Goal: Check status: Check status

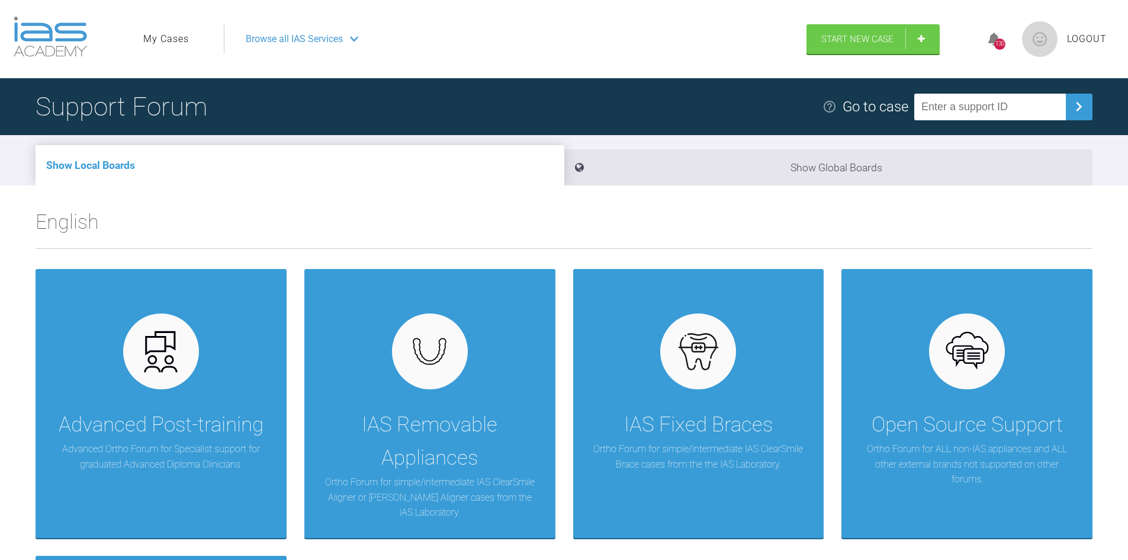
click at [174, 31] on link "My Cases" at bounding box center [166, 38] width 46 height 15
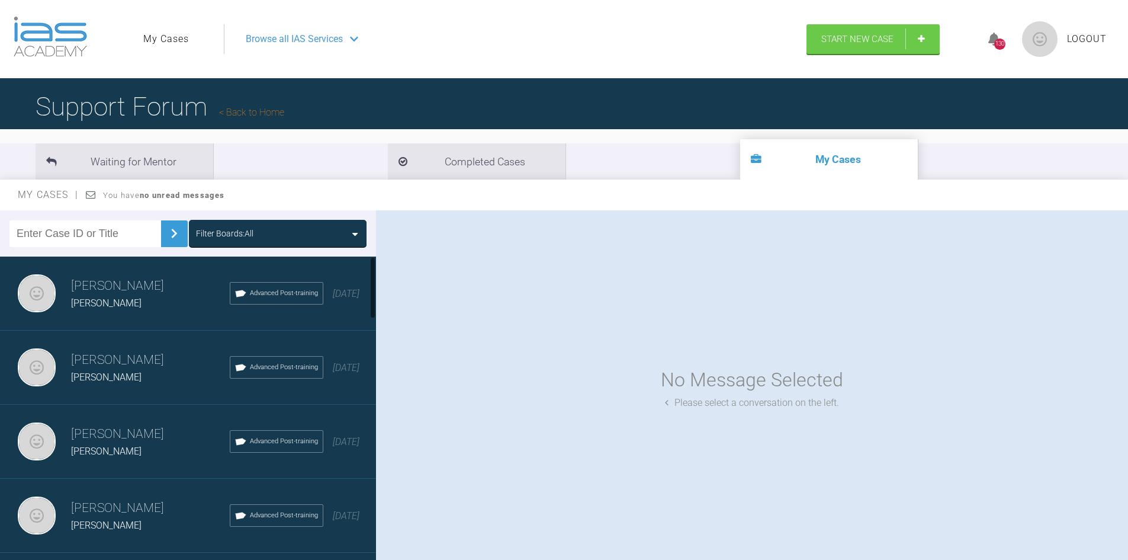
scroll to position [59, 0]
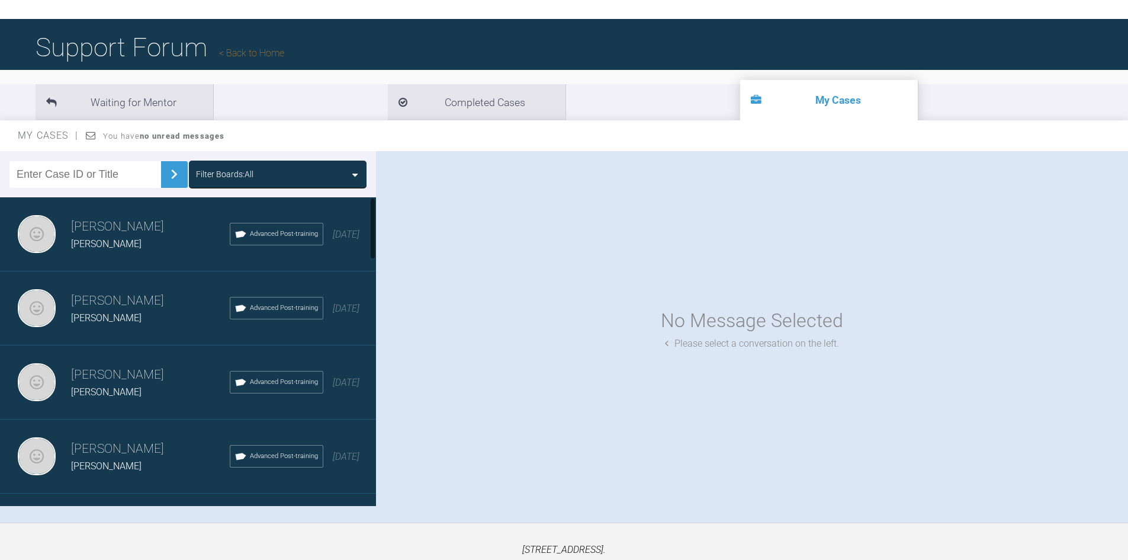
click at [119, 223] on h3 "Mezmin Sawani" at bounding box center [150, 227] width 159 height 20
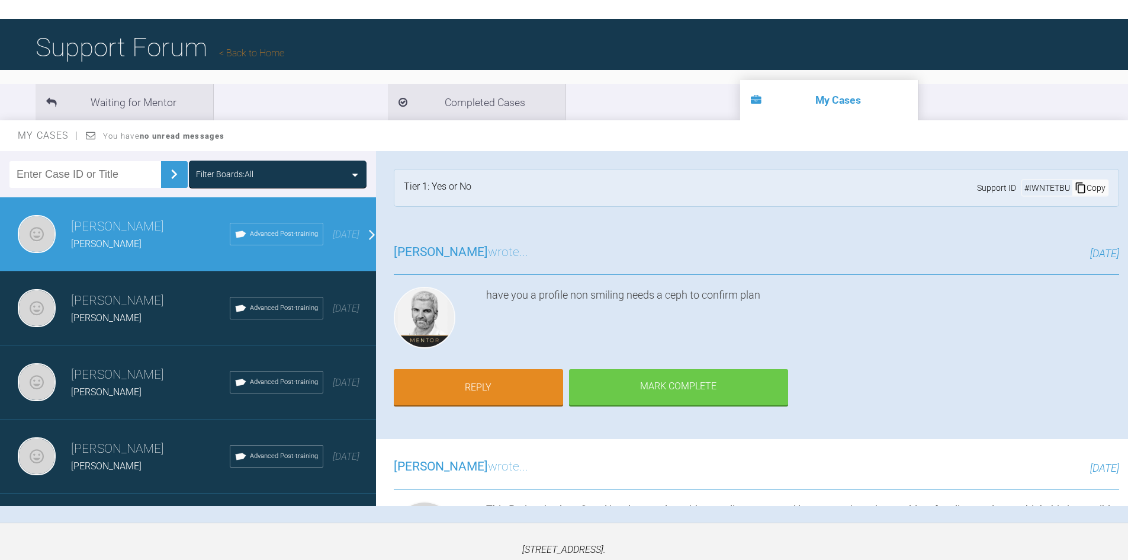
click at [96, 303] on h3 "Mezmin Sawani" at bounding box center [150, 301] width 159 height 20
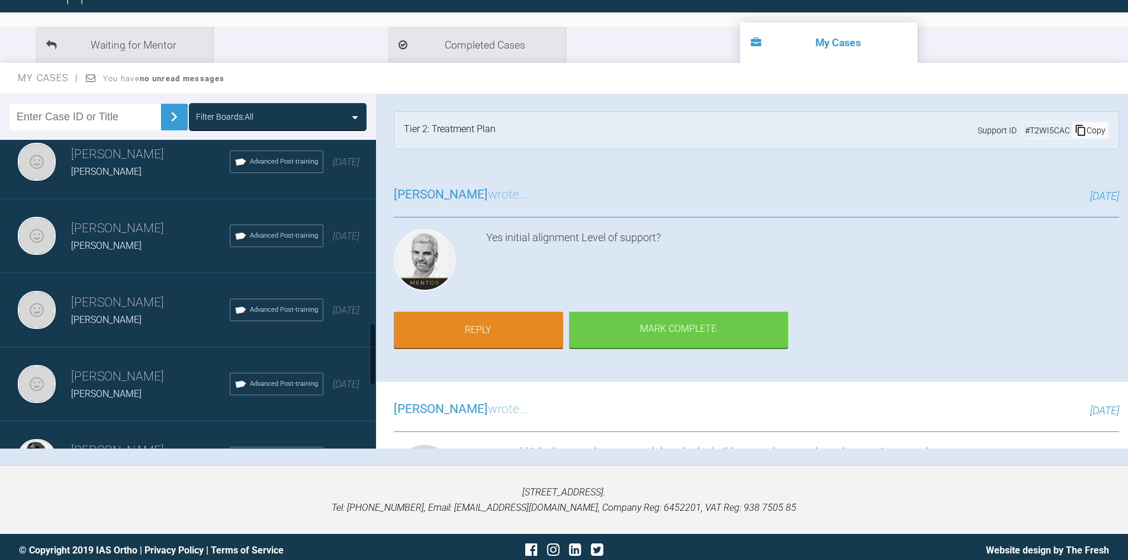
scroll to position [1007, 0]
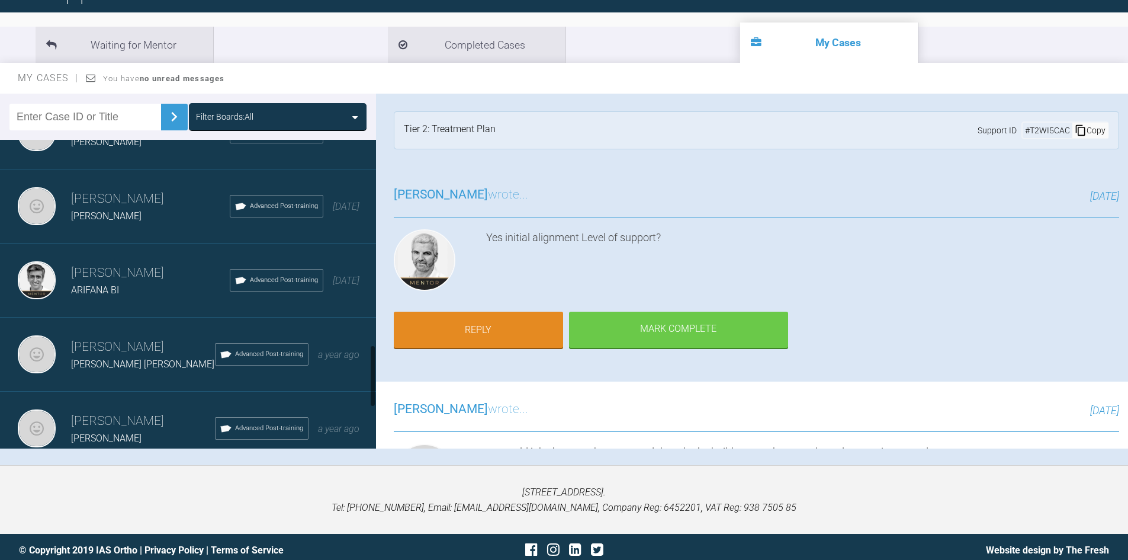
click at [97, 190] on h3 "Mezmin Sawani" at bounding box center [150, 199] width 159 height 20
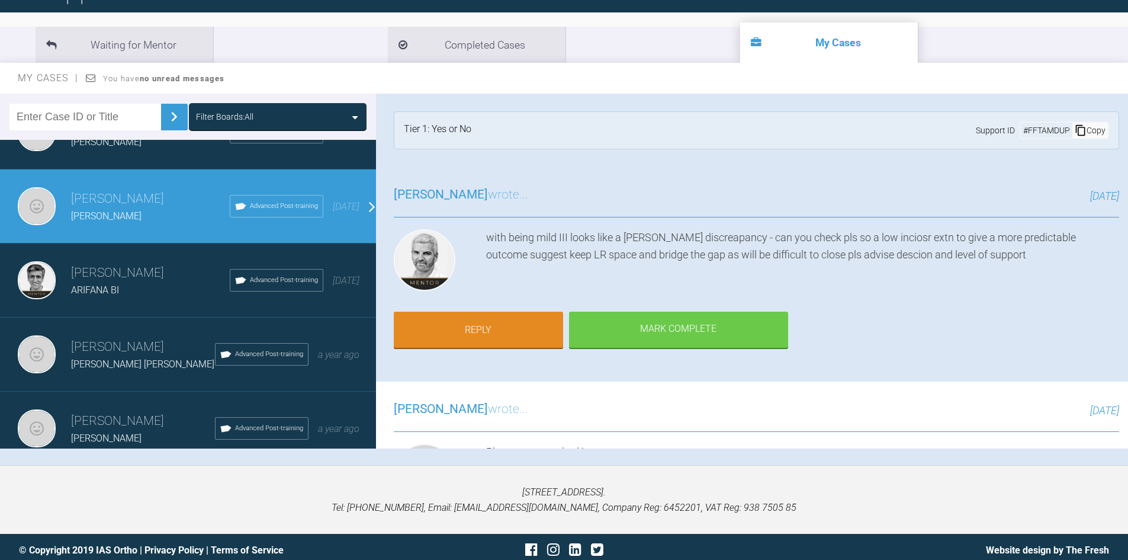
click at [123, 276] on h3 "Asif Chatoo" at bounding box center [150, 273] width 159 height 20
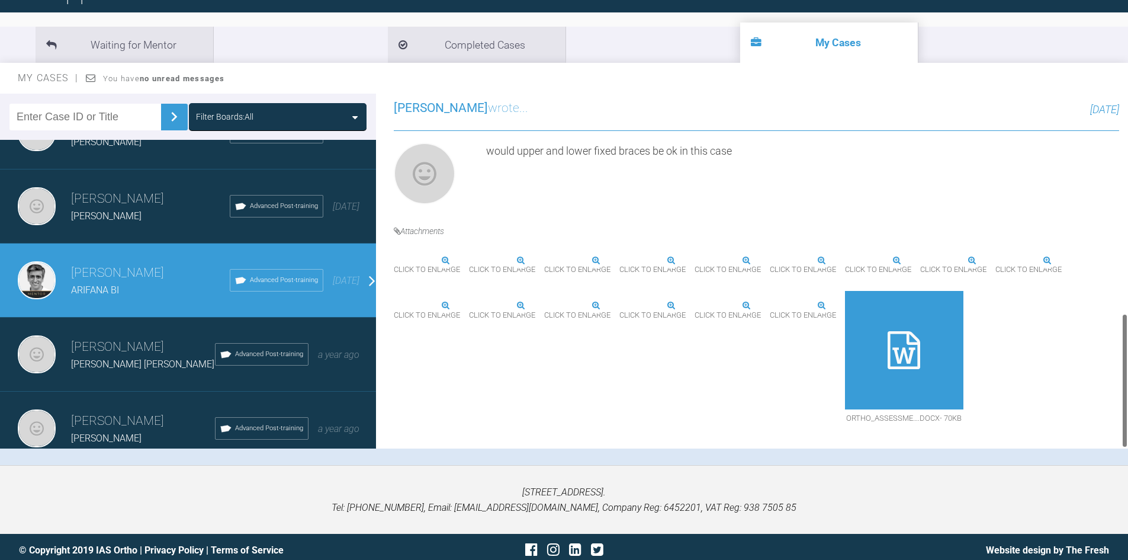
scroll to position [577, 0]
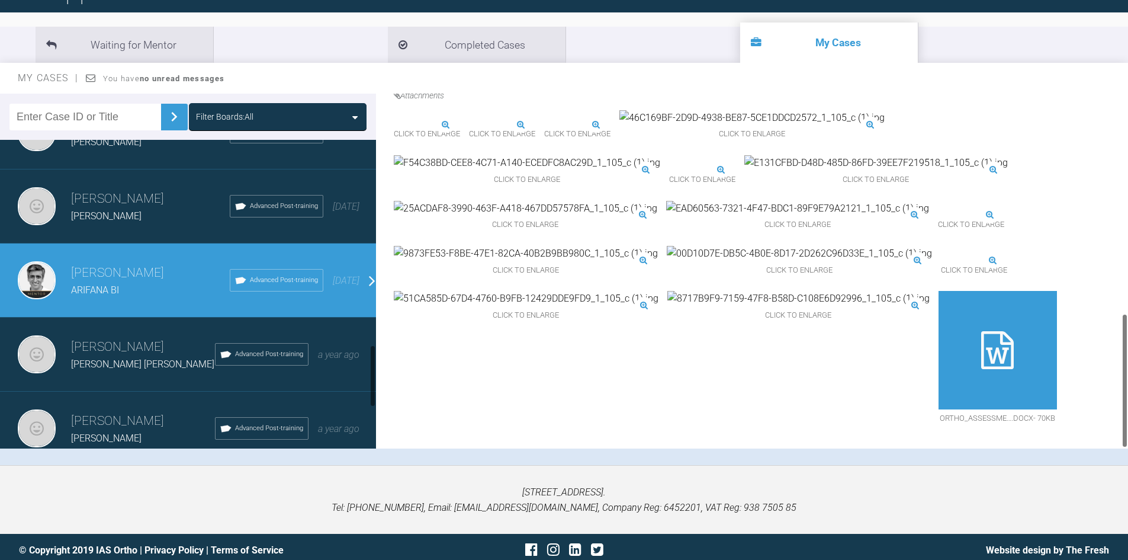
click at [91, 189] on h3 "Mezmin Sawani" at bounding box center [150, 199] width 159 height 20
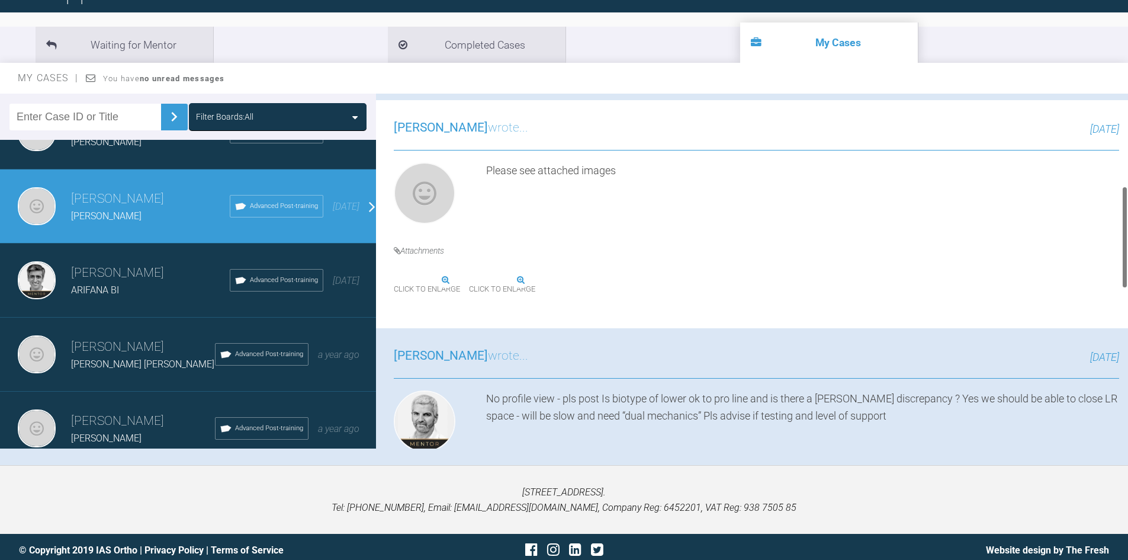
scroll to position [162, 0]
